Goal: Complete application form

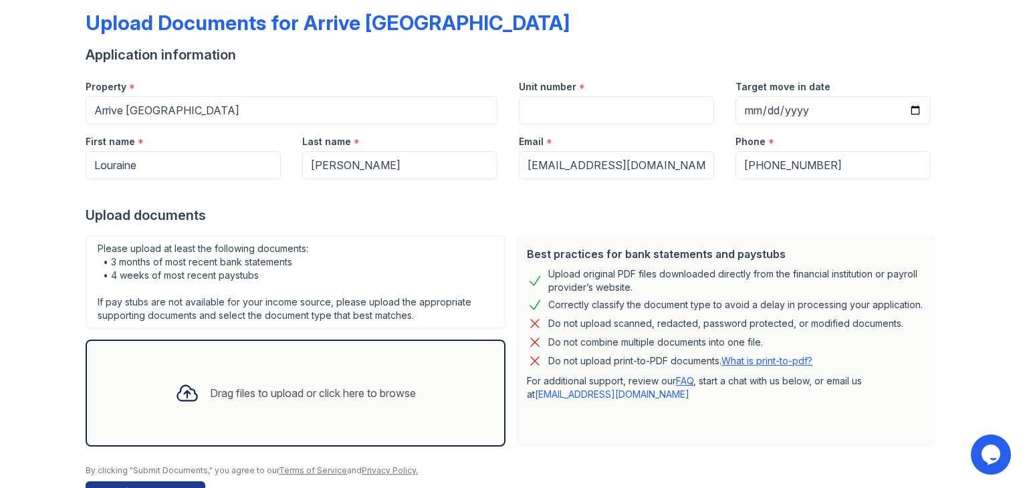
scroll to position [107, 0]
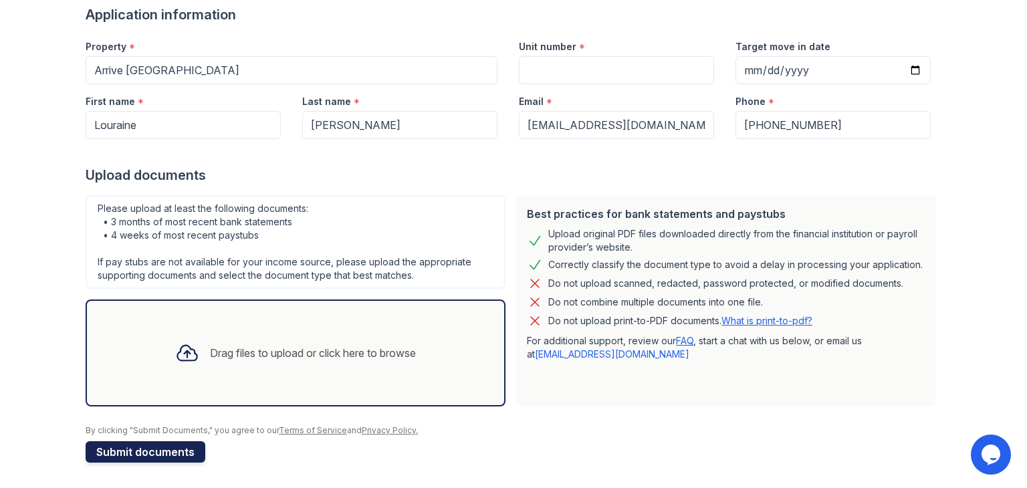
click at [177, 455] on button "Submit documents" at bounding box center [146, 451] width 120 height 21
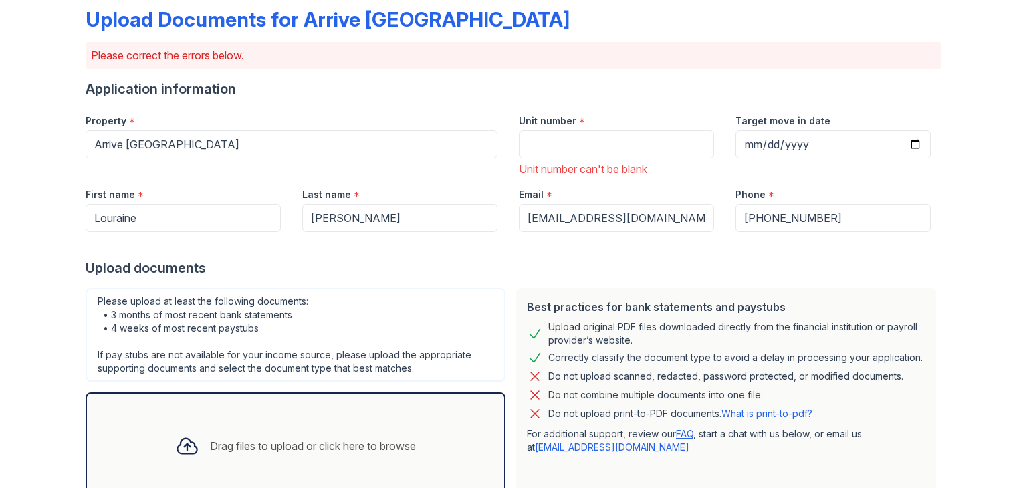
scroll to position [0, 0]
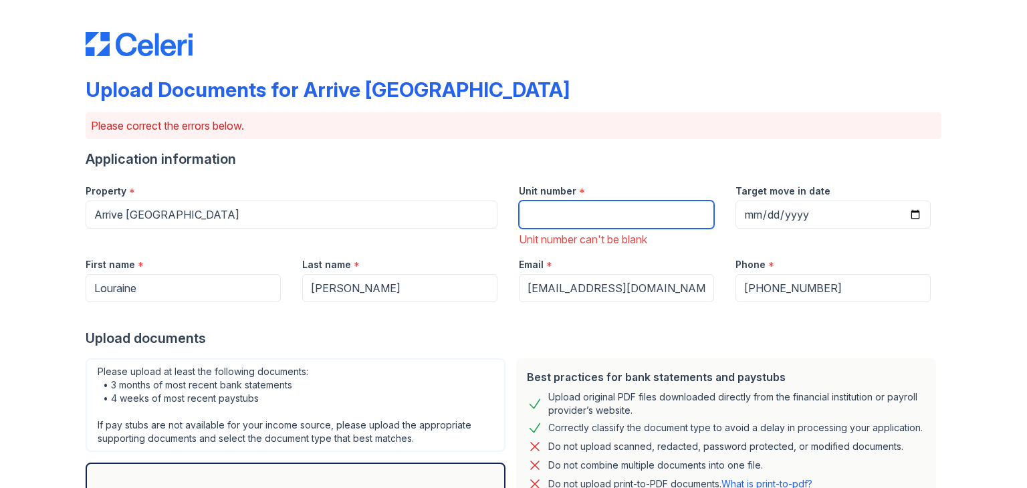
click at [598, 211] on input "Unit number" at bounding box center [616, 215] width 195 height 28
type input "121"
drag, startPoint x: 495, startPoint y: 354, endPoint x: 503, endPoint y: 354, distance: 8.0
click at [495, 354] on div "Please upload at least the following documents: • 3 months of most recent bank …" at bounding box center [295, 464] width 431 height 222
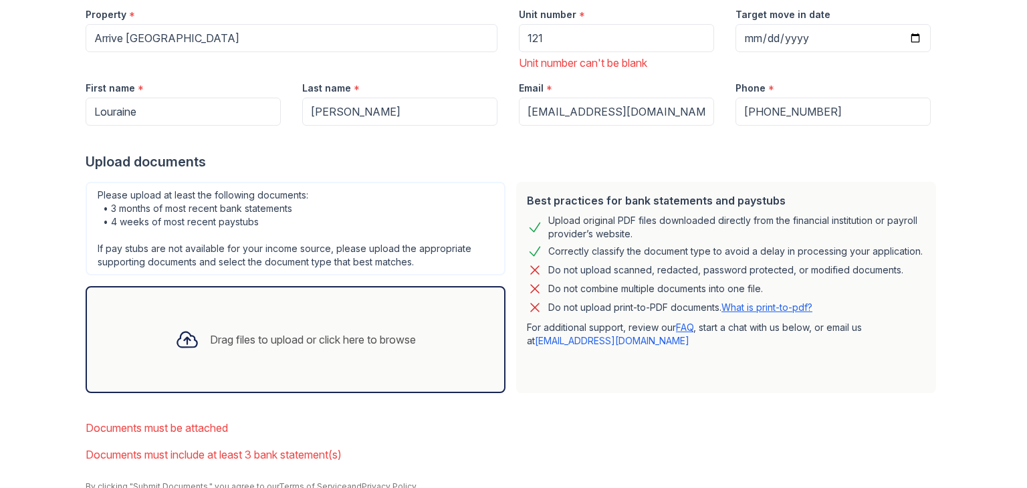
scroll to position [201, 0]
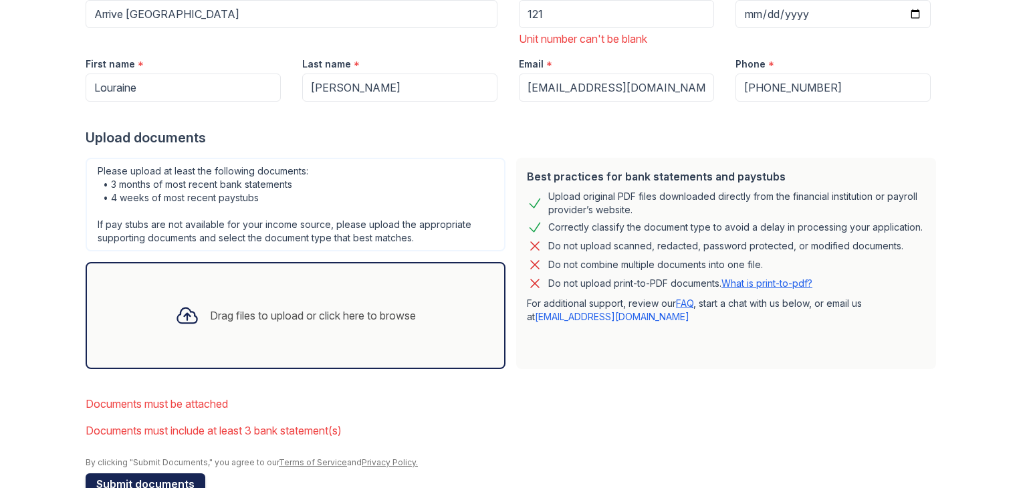
click at [131, 479] on button "Submit documents" at bounding box center [146, 483] width 120 height 21
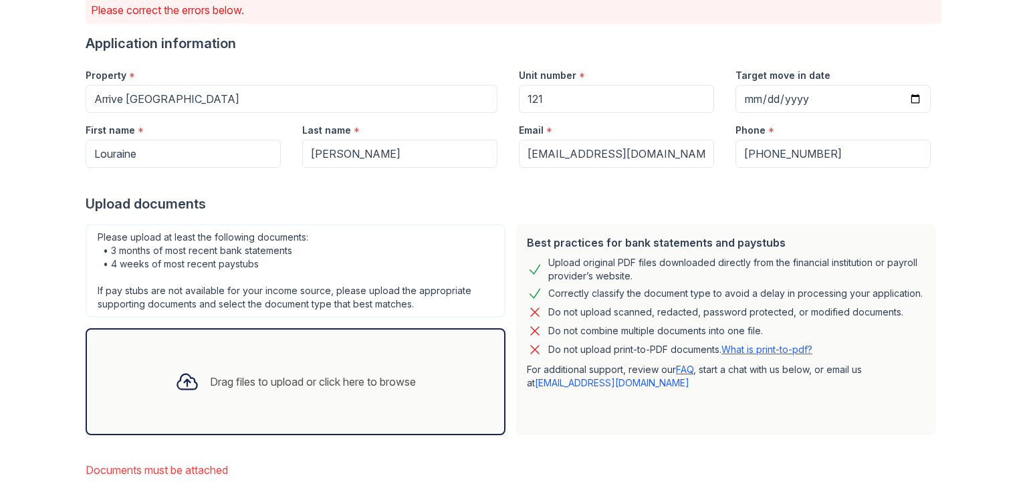
scroll to position [214, 0]
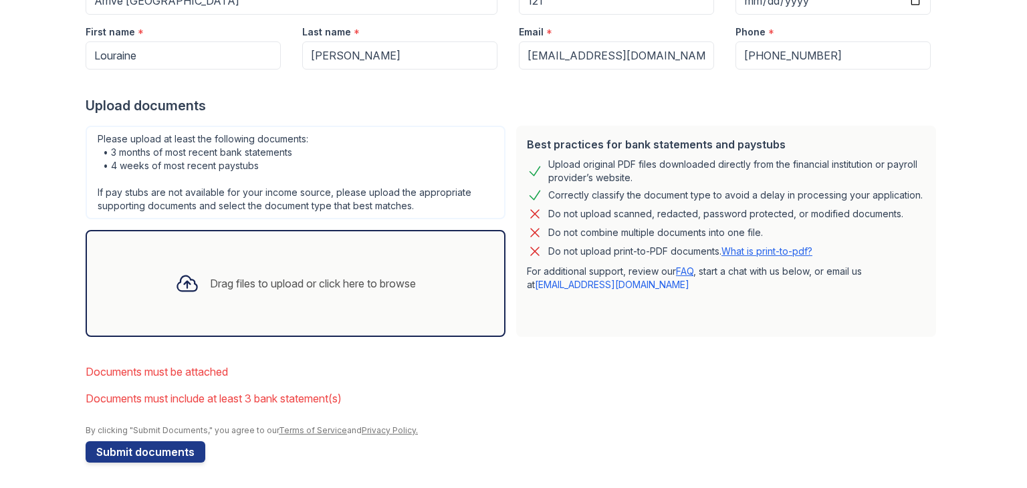
click at [241, 286] on div "Drag files to upload or click here to browse" at bounding box center [313, 283] width 206 height 16
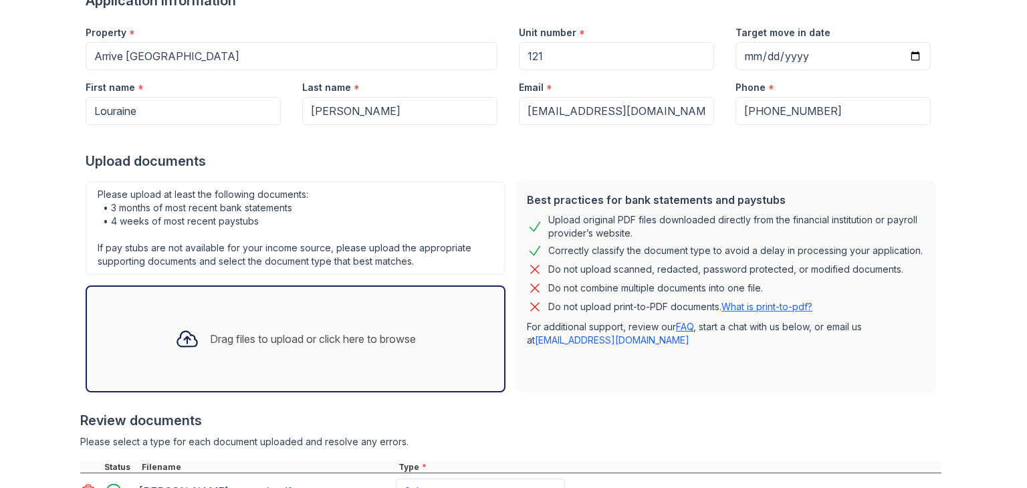
scroll to position [336, 0]
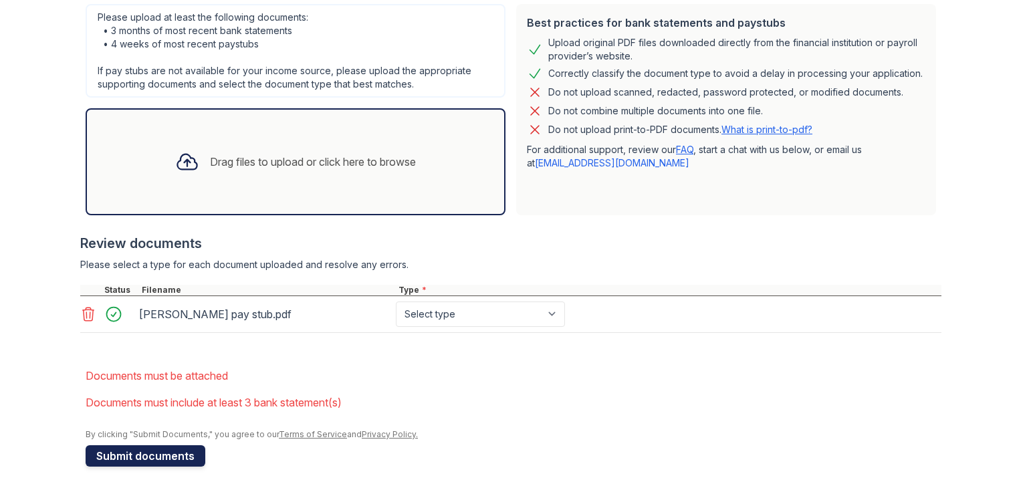
click at [150, 450] on button "Submit documents" at bounding box center [146, 455] width 120 height 21
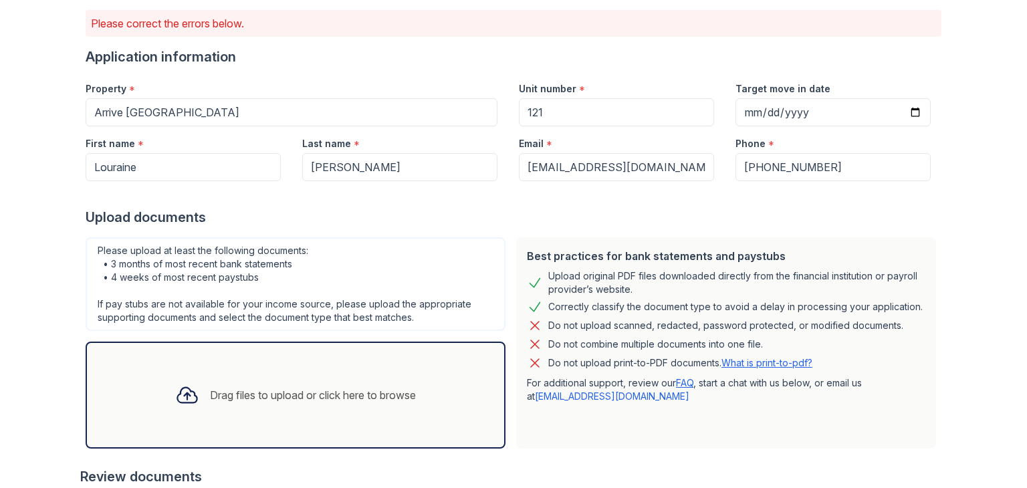
scroll to position [313, 0]
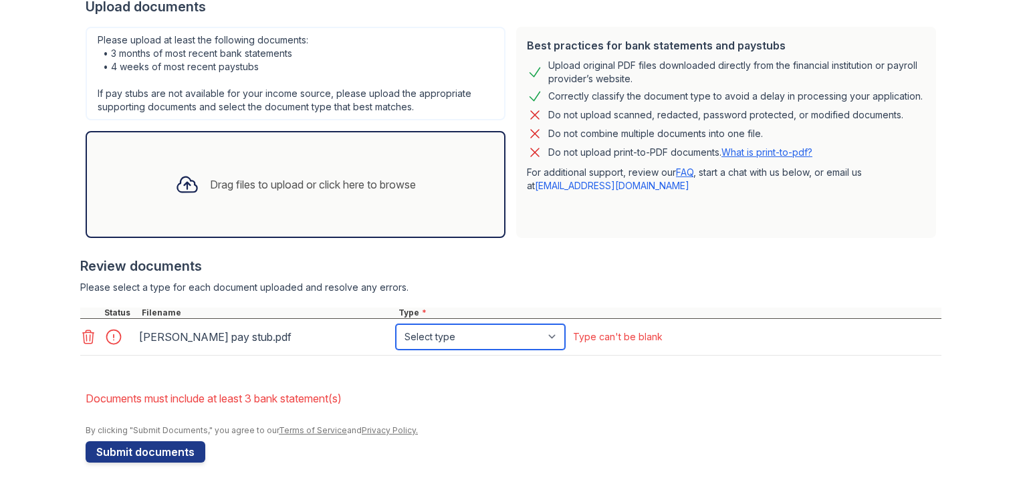
click at [437, 340] on select "Select type Paystub Bank Statement Offer Letter Tax Documents Benefit Award Let…" at bounding box center [480, 336] width 169 height 25
select select "paystub"
click at [396, 324] on select "Select type Paystub Bank Statement Offer Letter Tax Documents Benefit Award Let…" at bounding box center [480, 336] width 169 height 25
click at [584, 335] on div "Type can't be blank" at bounding box center [618, 336] width 90 height 13
click at [611, 338] on div "Type can't be blank" at bounding box center [618, 336] width 90 height 13
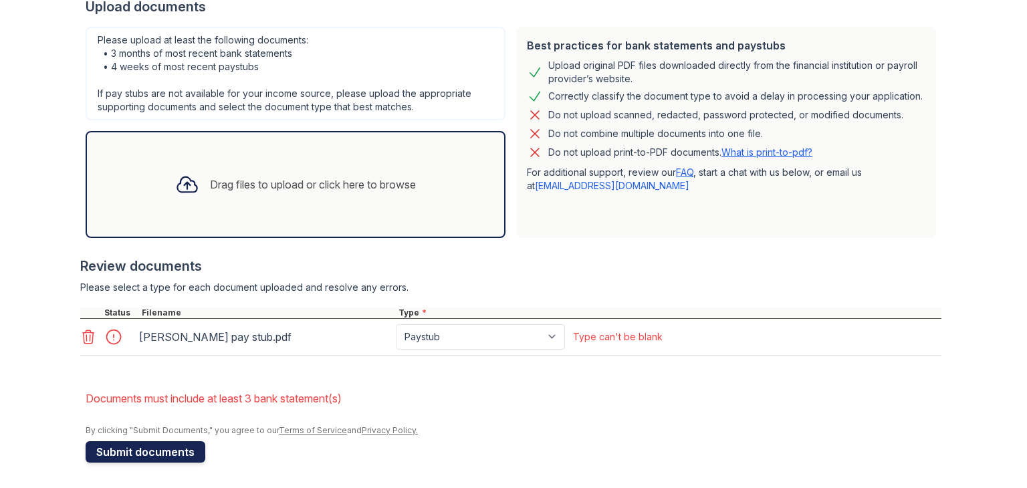
click at [170, 446] on button "Submit documents" at bounding box center [146, 451] width 120 height 21
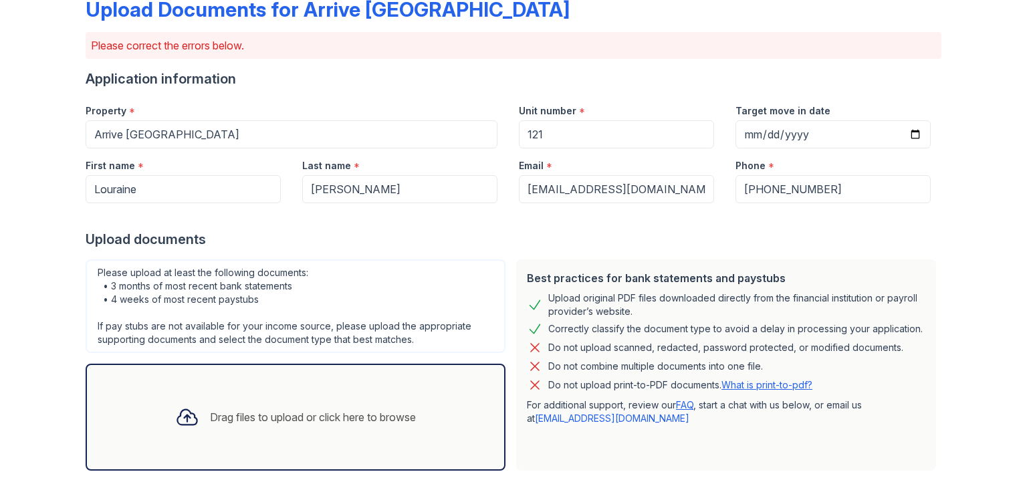
scroll to position [267, 0]
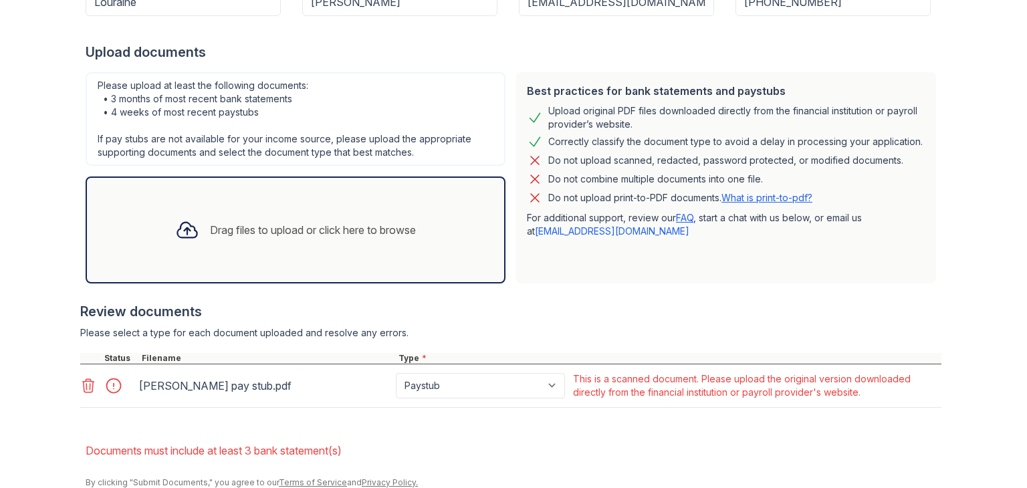
click at [635, 386] on div "This is a scanned document. Please upload the original version downloaded direc…" at bounding box center [756, 385] width 366 height 27
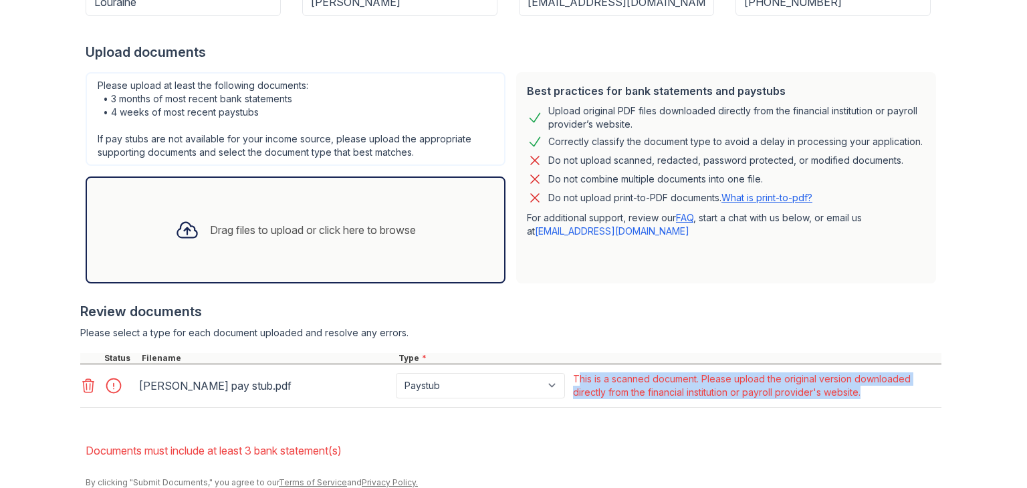
click at [635, 386] on div "This is a scanned document. Please upload the original version downloaded direc…" at bounding box center [756, 385] width 366 height 27
click at [600, 420] on form "Application information Property * Arrive [GEOGRAPHIC_DATA] Unit number * 121 T…" at bounding box center [514, 198] width 856 height 633
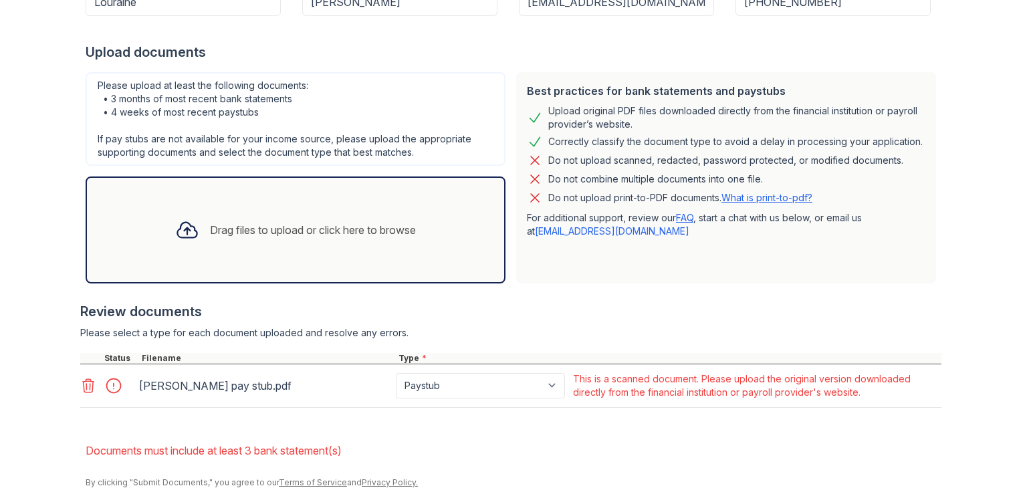
click at [616, 398] on div "This is a scanned document. Please upload the original version downloaded direc…" at bounding box center [755, 386] width 371 height 32
click at [623, 392] on div "This is a scanned document. Please upload the original version downloaded direc…" at bounding box center [756, 385] width 366 height 27
click at [628, 384] on div "This is a scanned document. Please upload the original version downloaded direc…" at bounding box center [756, 385] width 366 height 27
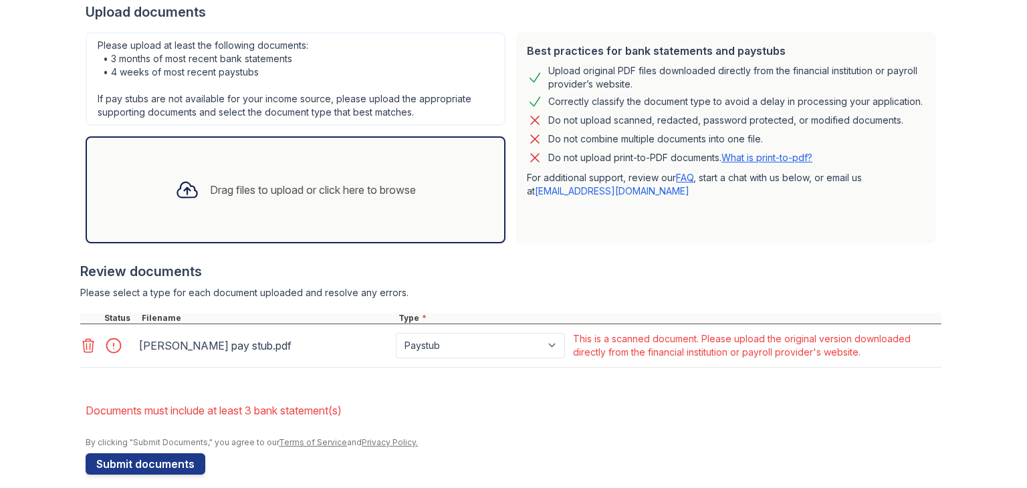
scroll to position [320, 0]
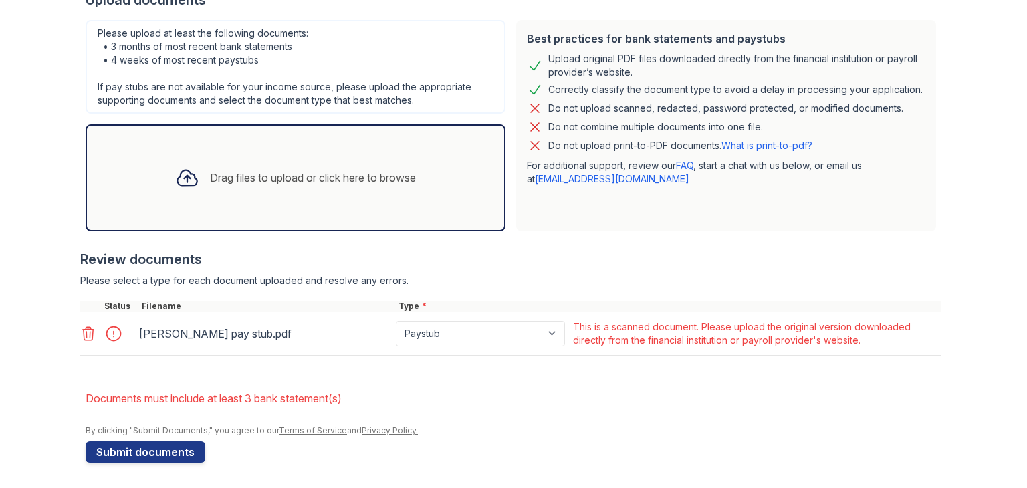
click at [82, 328] on icon at bounding box center [88, 334] width 16 height 16
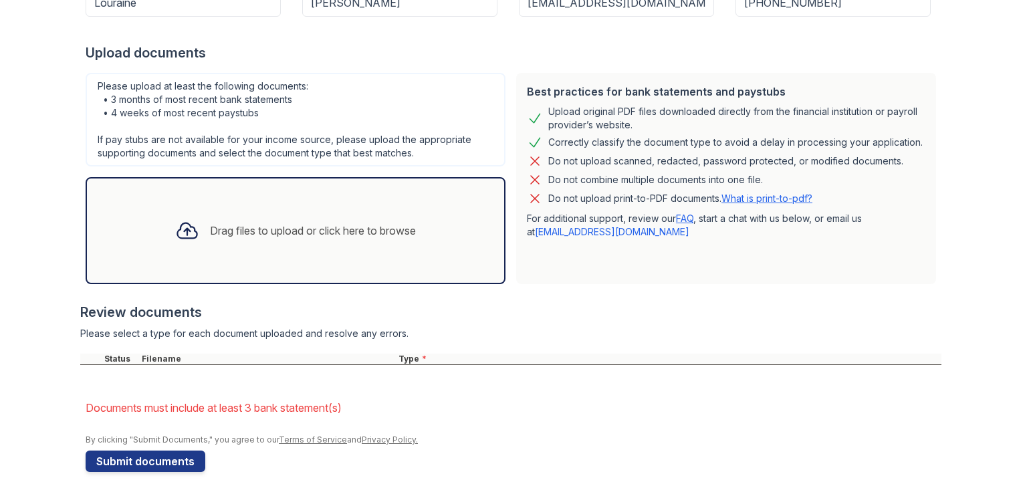
scroll to position [267, 0]
click at [554, 356] on div "Type *" at bounding box center [669, 358] width 546 height 11
